Goal: Transaction & Acquisition: Book appointment/travel/reservation

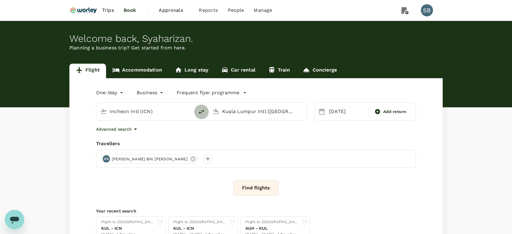
click at [204, 110] on icon "delete" at bounding box center [201, 111] width 7 height 7
type input "Kuala Lumpur Intl ([GEOGRAPHIC_DATA])"
type input "Incheon Intl (ICN)"
click at [201, 112] on icon "delete" at bounding box center [201, 111] width 7 height 7
type input "Incheon Intl (ICN)"
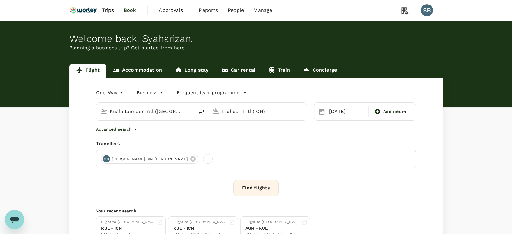
type input "Kuala Lumpur Intl ([GEOGRAPHIC_DATA])"
click at [146, 112] on input "Incheon Intl (ICN)" at bounding box center [146, 111] width 72 height 9
click at [119, 92] on body "Trips Book Approvals 0 Reports People Manage SB Welcome back , [GEOGRAPHIC_DATA…" at bounding box center [256, 143] width 512 height 287
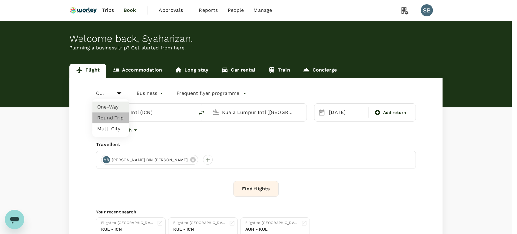
drag, startPoint x: 115, startPoint y: 115, endPoint x: 137, endPoint y: 101, distance: 26.3
click at [115, 116] on li "Round Trip" at bounding box center [110, 117] width 36 height 11
type input "roundtrip"
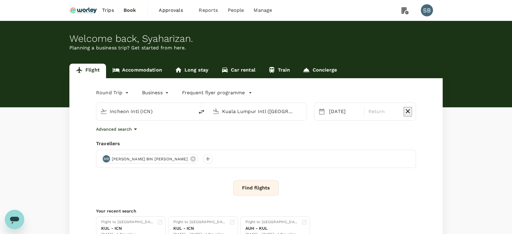
click at [150, 91] on body "Trips Book Approvals 0 Reports People Manage SB Welcome back , [GEOGRAPHIC_DATA…" at bounding box center [256, 143] width 512 height 287
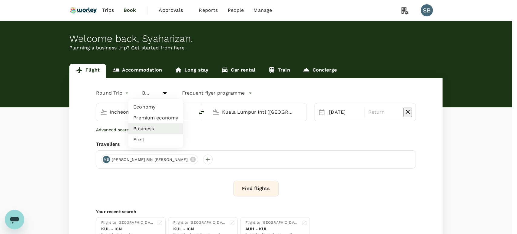
click at [148, 106] on li "Economy" at bounding box center [155, 106] width 54 height 11
type input "economy"
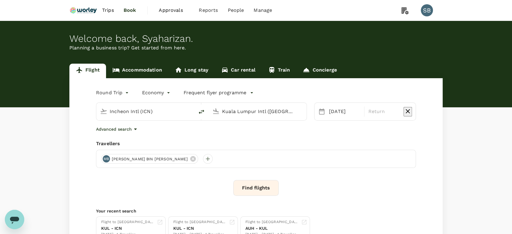
click at [148, 111] on input "Incheon Intl (ICN)" at bounding box center [146, 111] width 72 height 9
click at [150, 112] on input "Incheon Intl (ICN)" at bounding box center [146, 111] width 72 height 9
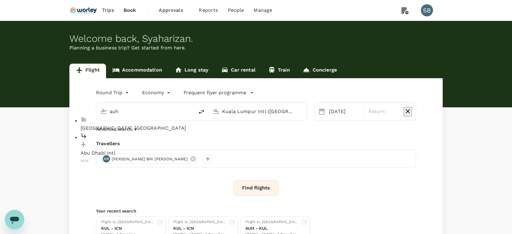
click at [160, 150] on p "Abu Dhabi Intl" at bounding box center [150, 153] width 139 height 7
type input "Abu Dhabi Intl (AUH)"
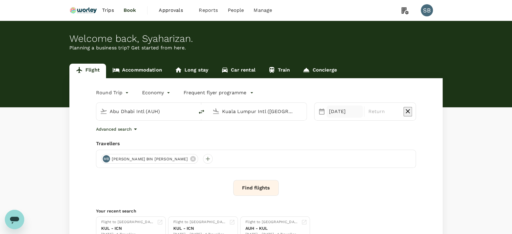
click at [332, 113] on div "[DATE]" at bounding box center [344, 111] width 36 height 12
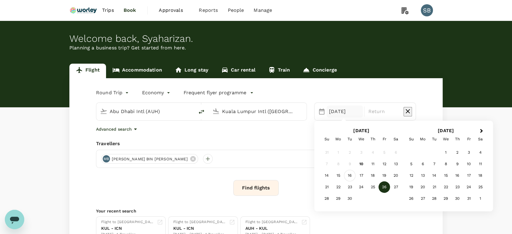
click at [348, 175] on div "16" at bounding box center [350, 176] width 12 height 12
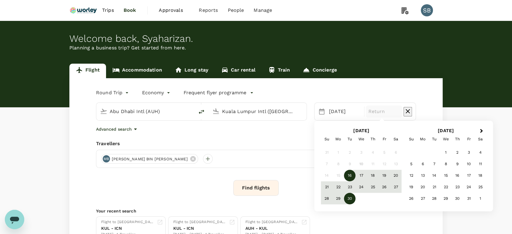
click at [348, 194] on div "30" at bounding box center [350, 199] width 12 height 12
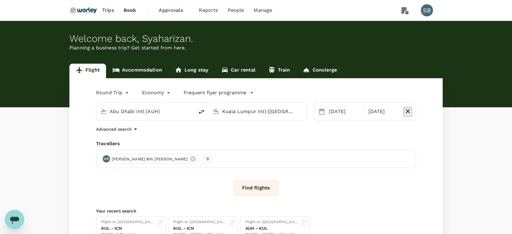
click at [288, 113] on input "Kuala Lumpur Intl ([GEOGRAPHIC_DATA])" at bounding box center [258, 111] width 72 height 9
click at [256, 183] on button "Find flights" at bounding box center [255, 188] width 45 height 16
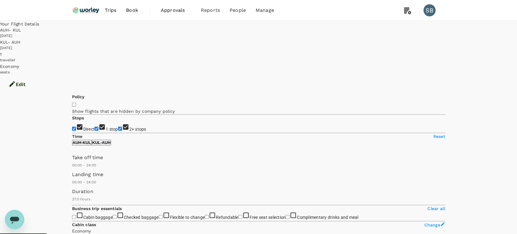
type input "1765"
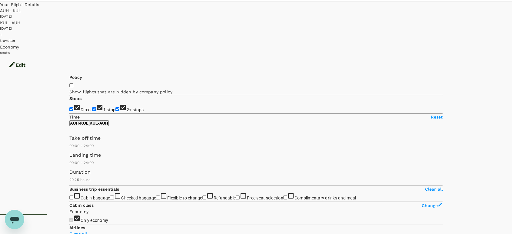
scroll to position [34, 0]
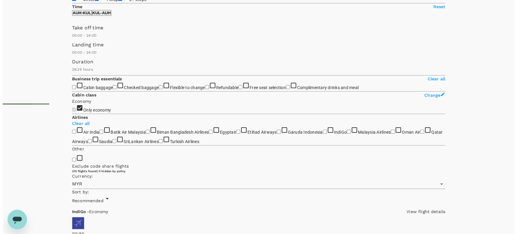
scroll to position [137, 0]
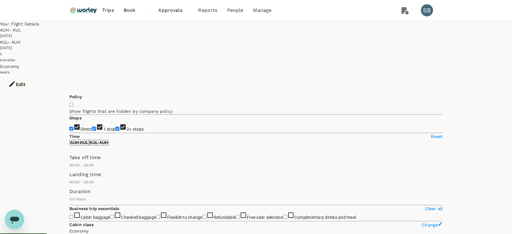
click at [34, 75] on button "Edit" at bounding box center [17, 84] width 34 height 18
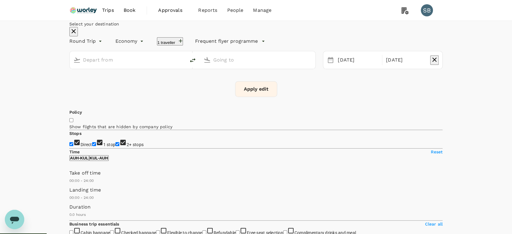
type input "Abu Dhabi Intl (AUH)"
type input "Kuala Lumpur Intl ([GEOGRAPHIC_DATA])"
click at [341, 66] on div "[DATE]" at bounding box center [357, 60] width 45 height 12
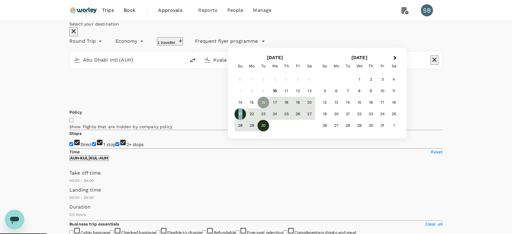
click at [246, 120] on div "21" at bounding box center [240, 114] width 12 height 12
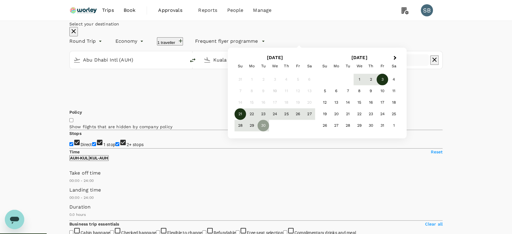
click at [388, 85] on div "3" at bounding box center [382, 80] width 12 height 12
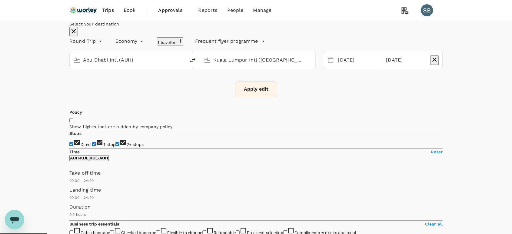
click at [262, 97] on button "Apply edit" at bounding box center [256, 89] width 42 height 16
type input "1615"
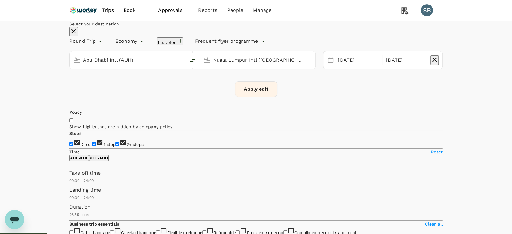
checkbox input "false"
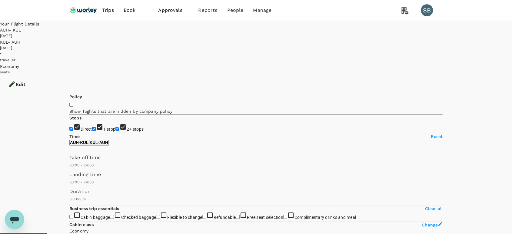
click at [115, 127] on input "2+ stops" at bounding box center [117, 129] width 4 height 4
checkbox input "false"
click at [92, 127] on input "1 stop" at bounding box center [94, 129] width 4 height 4
checkbox input "false"
type input "1255"
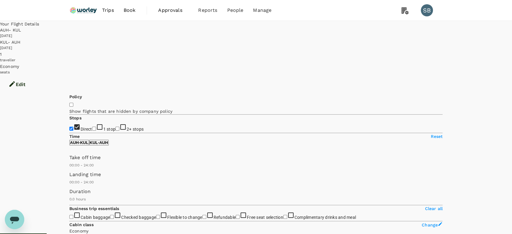
checkbox input "true"
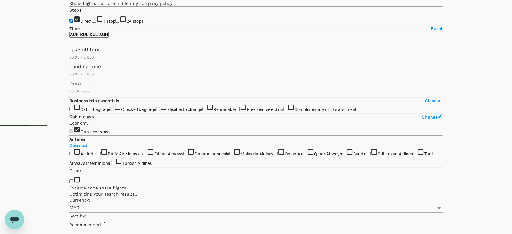
scroll to position [143, 0]
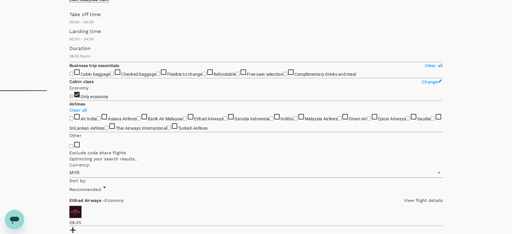
type input "1740"
